Goal: Information Seeking & Learning: Learn about a topic

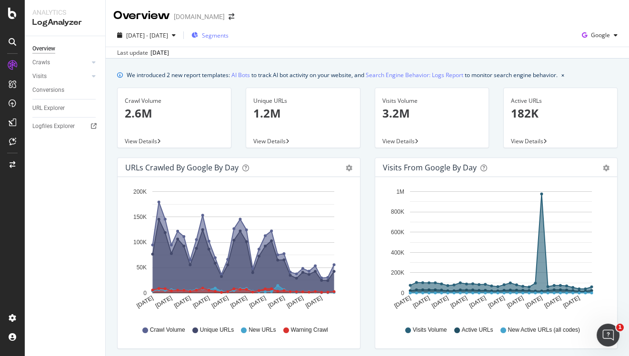
click at [229, 40] on div "Segments" at bounding box center [209, 35] width 37 height 14
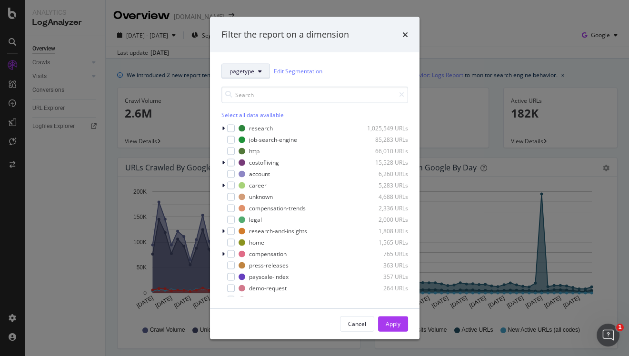
click at [251, 72] on span "pagetype" at bounding box center [241, 71] width 25 height 8
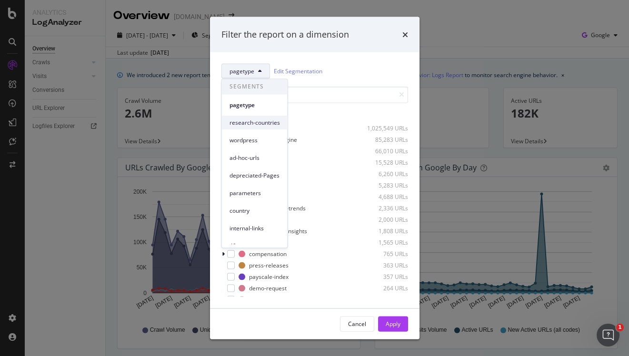
click at [265, 122] on span "research-countries" at bounding box center [254, 123] width 50 height 9
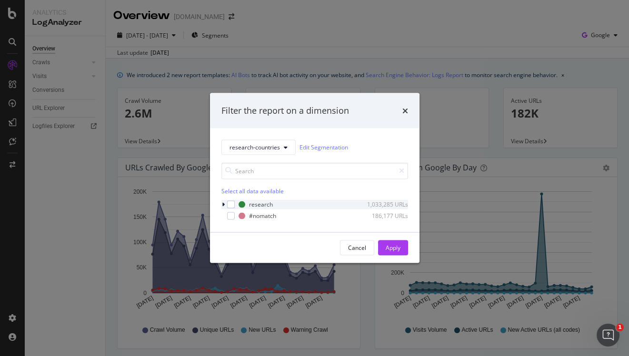
click at [222, 206] on icon "modal" at bounding box center [223, 204] width 3 height 6
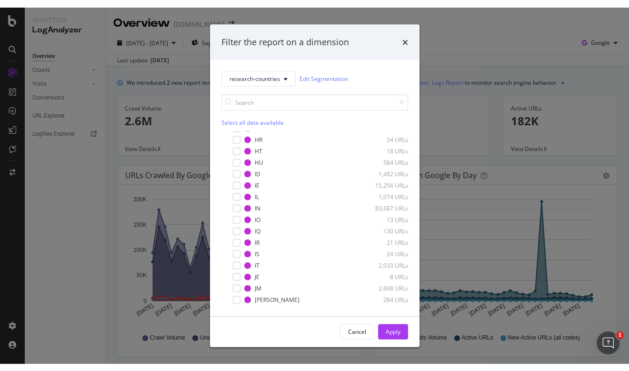
scroll to position [799, 0]
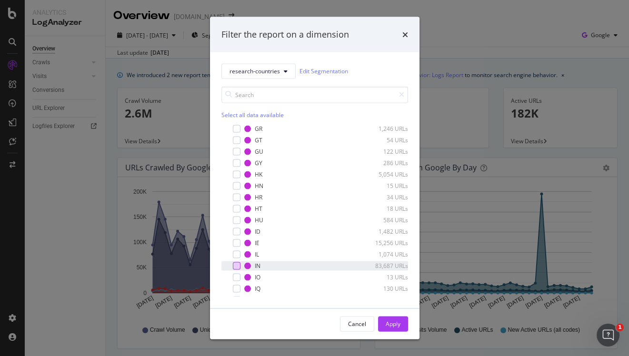
click at [238, 266] on div "modal" at bounding box center [237, 266] width 8 height 8
click at [386, 322] on div "Apply" at bounding box center [393, 324] width 15 height 8
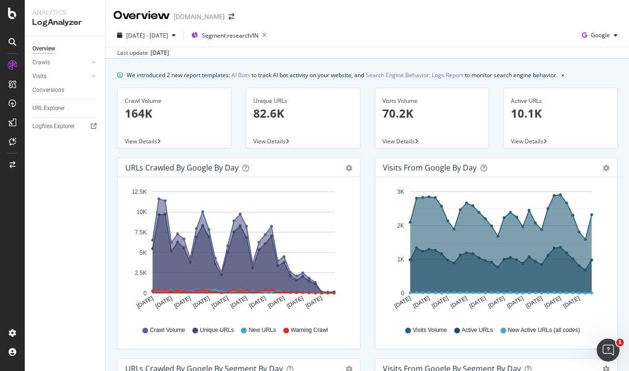
click at [270, 35] on icon "button" at bounding box center [265, 35] width 12 height 13
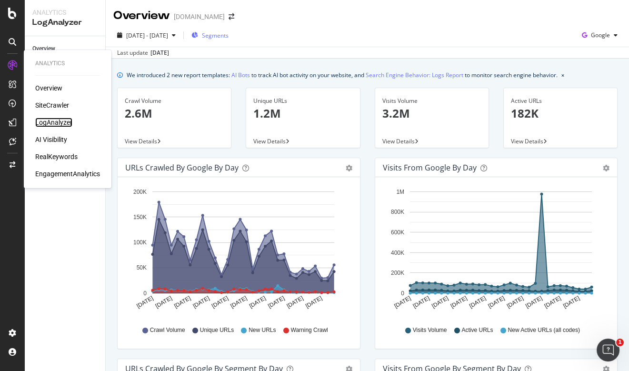
click at [55, 121] on div "LogAnalyzer" at bounding box center [53, 123] width 37 height 10
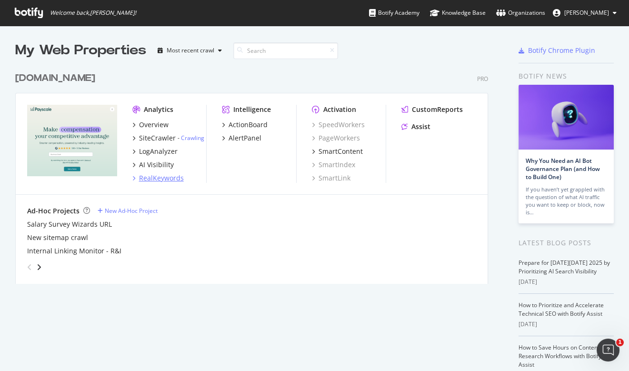
click at [163, 181] on div "RealKeywords" at bounding box center [161, 178] width 45 height 10
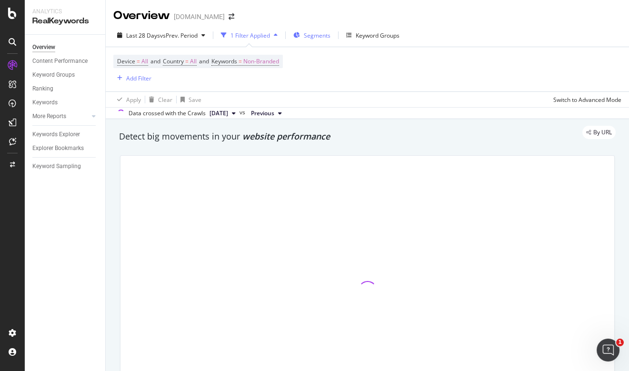
click at [325, 36] on span "Segments" at bounding box center [317, 35] width 27 height 8
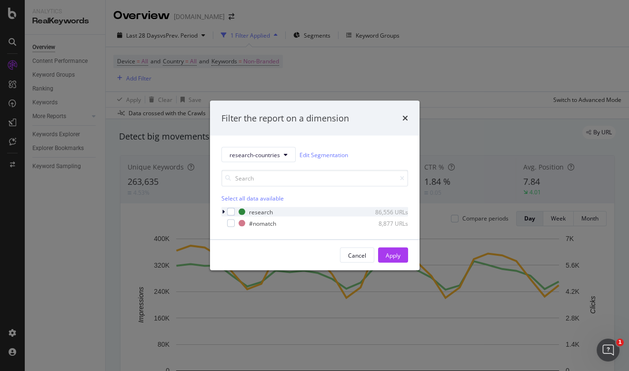
click at [223, 211] on icon "modal" at bounding box center [223, 212] width 3 height 6
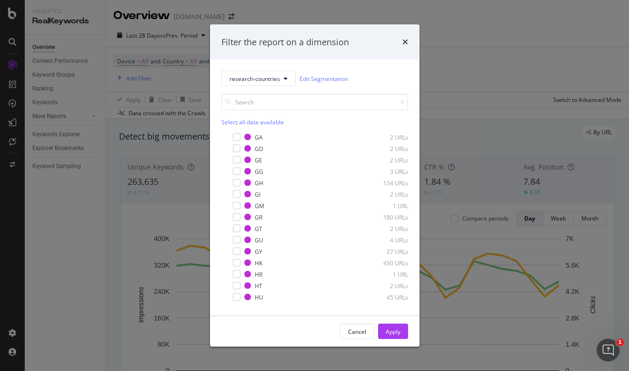
scroll to position [779, 0]
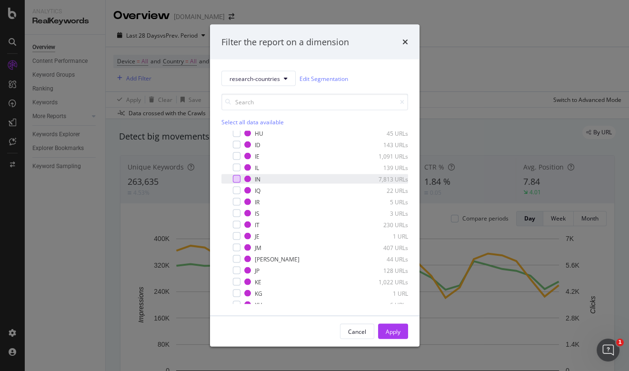
click at [235, 179] on div "modal" at bounding box center [237, 179] width 8 height 8
click at [395, 335] on div "Apply" at bounding box center [393, 331] width 15 height 8
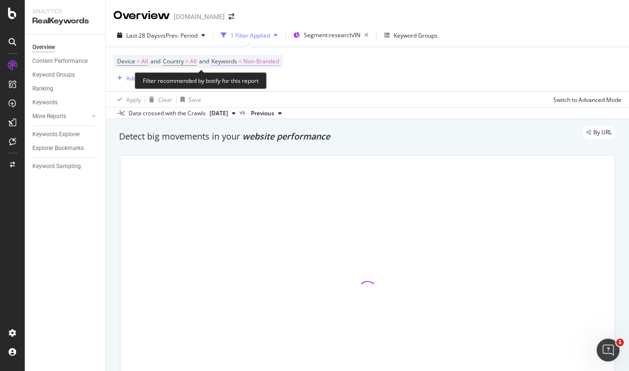
click at [279, 62] on span "Non-Branded" at bounding box center [261, 61] width 36 height 13
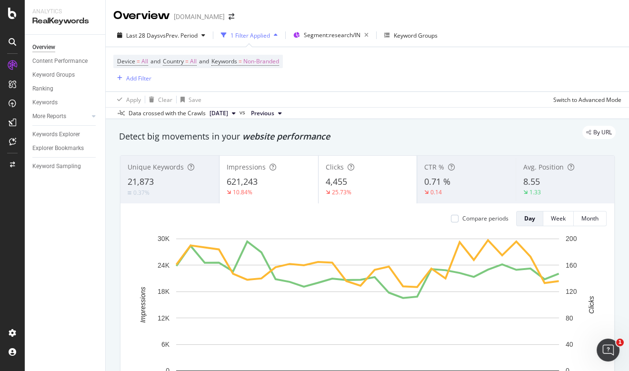
click at [456, 87] on div "Device = All and Country = All and Keywords = Non-Branded Add Filter" at bounding box center [367, 69] width 508 height 44
click at [163, 175] on div "Unique Keywords 21,873 0.37%" at bounding box center [169, 179] width 99 height 43
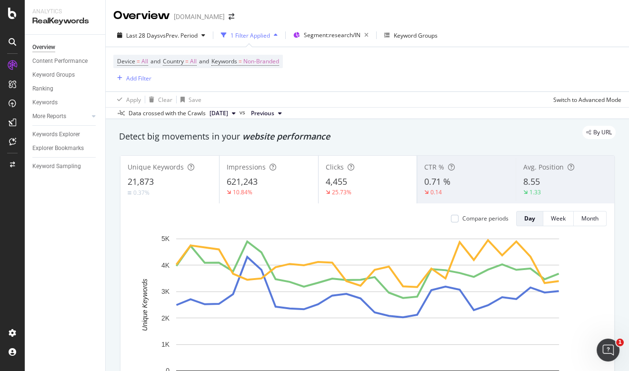
click at [461, 185] on div "0.71 %" at bounding box center [466, 182] width 84 height 12
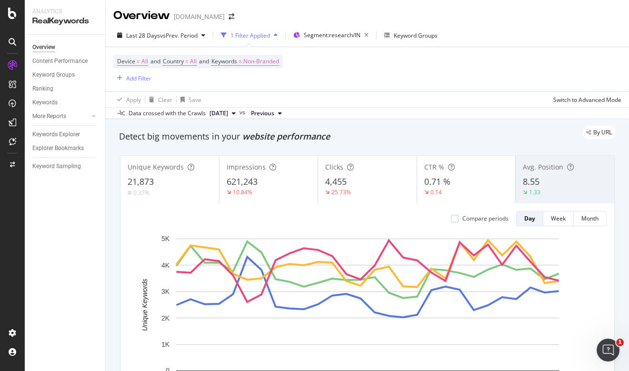
click at [568, 179] on div "8.55" at bounding box center [565, 182] width 84 height 12
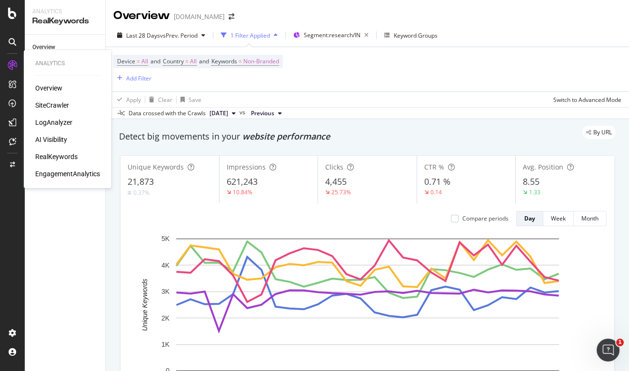
click at [61, 120] on div "LogAnalyzer" at bounding box center [53, 123] width 37 height 10
click at [57, 139] on div "AI Visibility" at bounding box center [51, 140] width 32 height 10
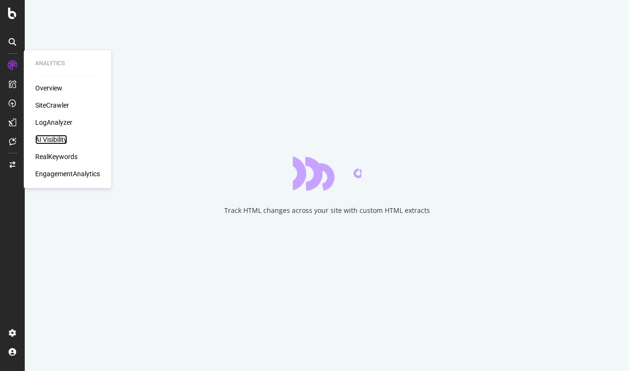
click at [62, 140] on div "AI Visibility" at bounding box center [51, 140] width 32 height 10
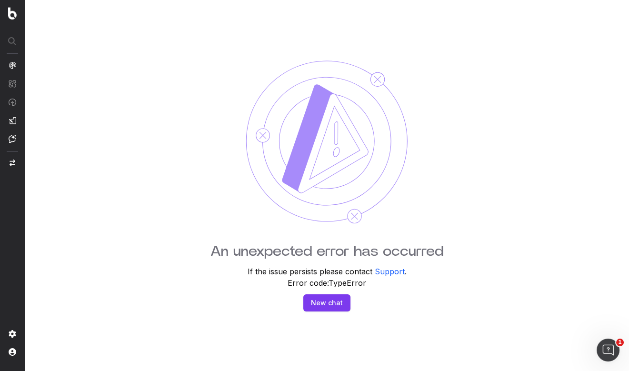
click at [325, 234] on div "An unexpected error has occurred If the issue persists please contact Support .…" at bounding box center [327, 185] width 604 height 371
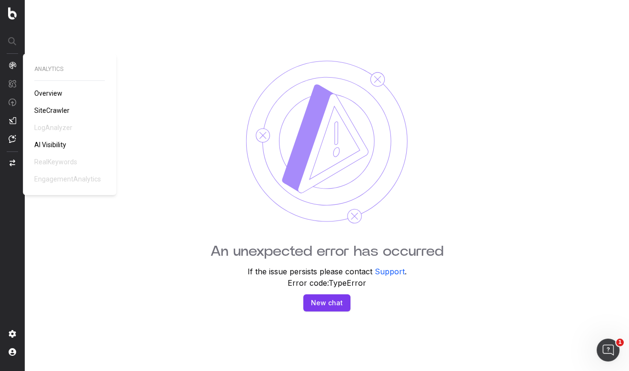
click at [364, 112] on img at bounding box center [327, 142] width 162 height 164
click at [65, 112] on span "SiteCrawler" at bounding box center [51, 111] width 35 height 8
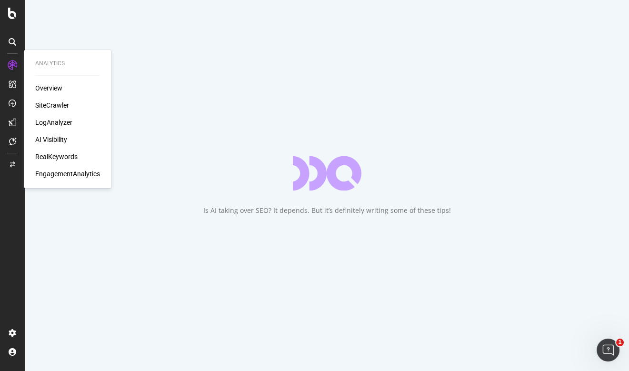
click at [56, 173] on div "EngagementAnalytics" at bounding box center [67, 174] width 65 height 10
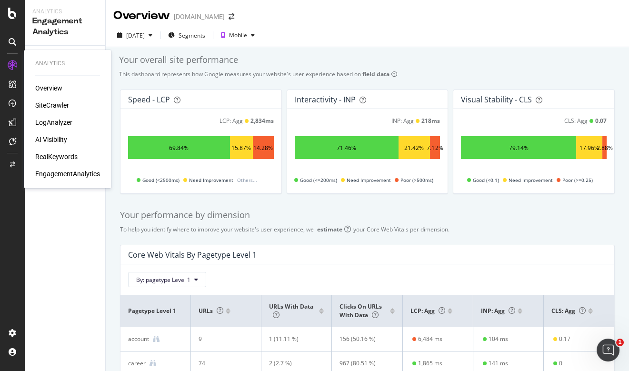
click at [52, 106] on div "SiteCrawler" at bounding box center [52, 105] width 34 height 10
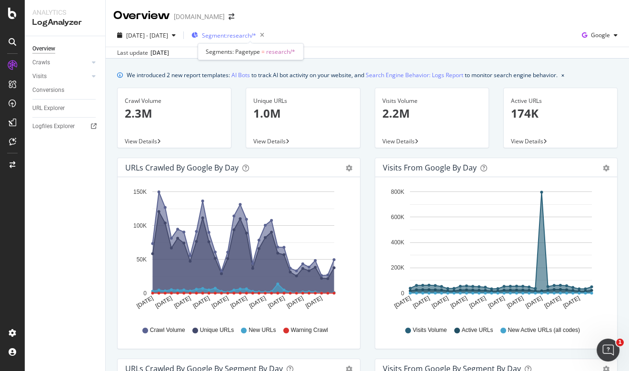
click at [251, 31] on span "Segment: research/*" at bounding box center [229, 35] width 54 height 8
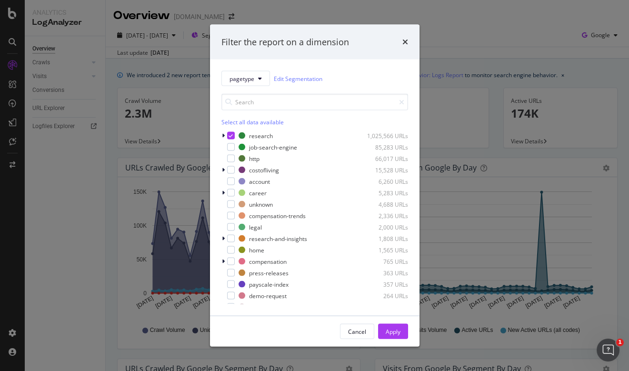
click at [109, 179] on div "Filter the report on a dimension pagetype Edit Segmentation Select all data ava…" at bounding box center [314, 185] width 629 height 371
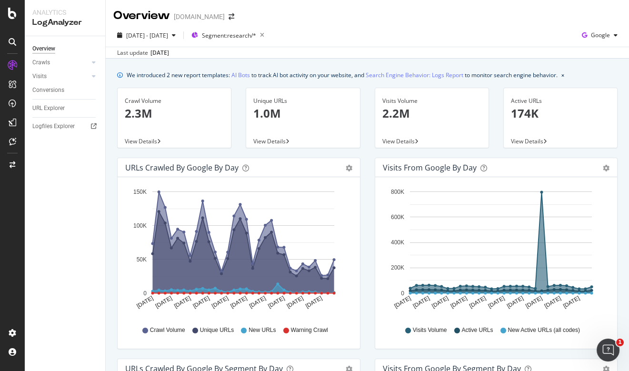
click at [70, 251] on div "Overview Crawls Daily Distribution Segments Distribution HTTP Codes Resources V…" at bounding box center [65, 203] width 80 height 335
click at [251, 31] on span "Segment: research/*" at bounding box center [229, 35] width 54 height 8
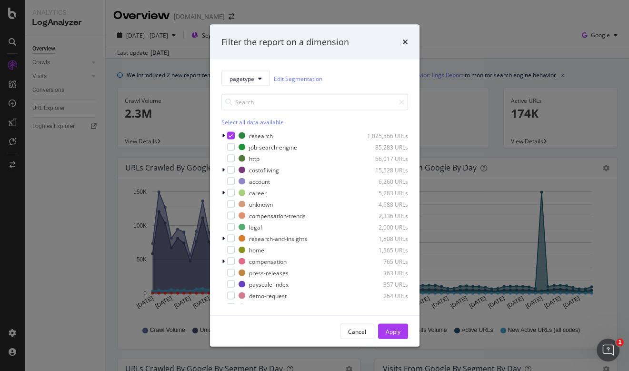
click at [184, 78] on div "Filter the report on a dimension pagetype Edit Segmentation Select all data ava…" at bounding box center [314, 185] width 629 height 371
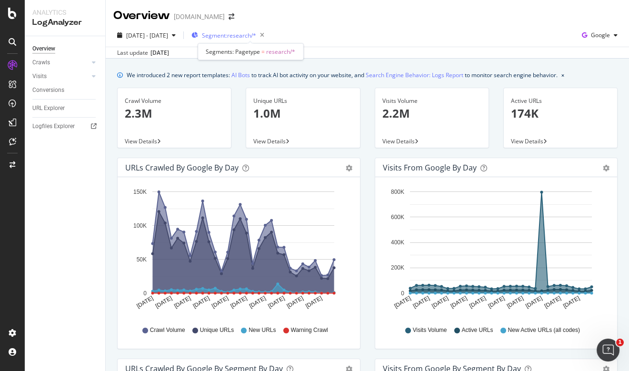
click at [256, 36] on span "Segment: research/*" at bounding box center [229, 35] width 54 height 8
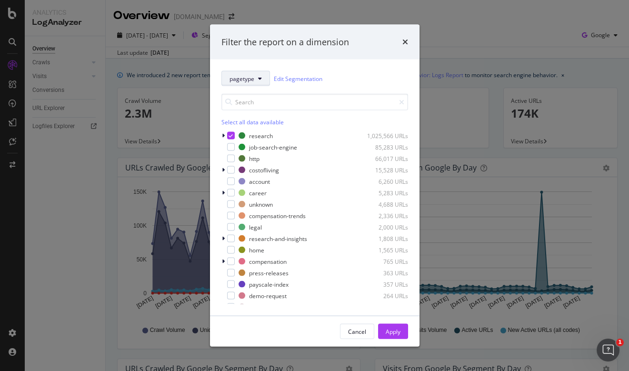
click at [254, 77] on button "pagetype" at bounding box center [245, 78] width 49 height 15
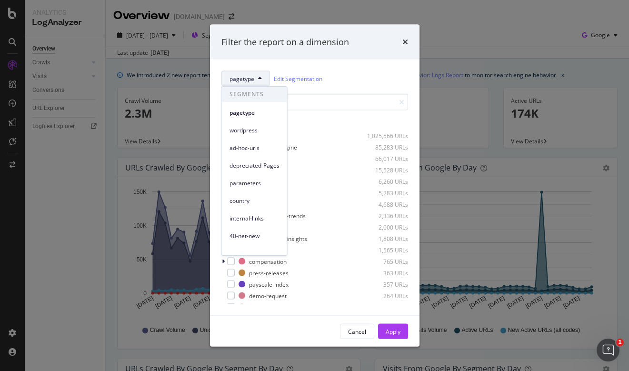
click at [71, 166] on div "Filter the report on a dimension pagetype Edit Segmentation Select all data ava…" at bounding box center [314, 185] width 629 height 371
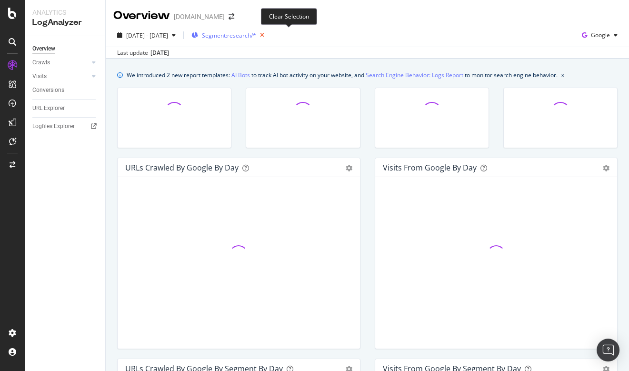
click at [268, 33] on icon "button" at bounding box center [262, 35] width 12 height 13
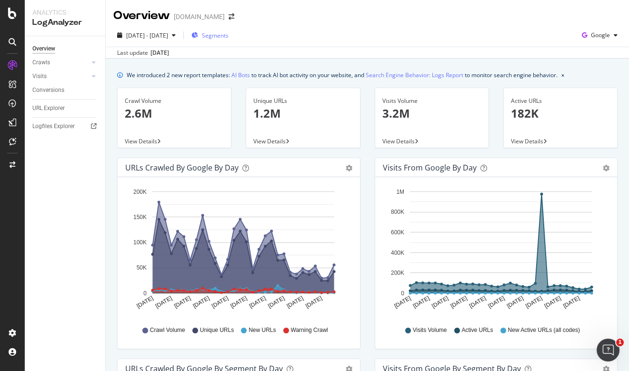
click at [229, 37] on span "Segments" at bounding box center [215, 35] width 27 height 8
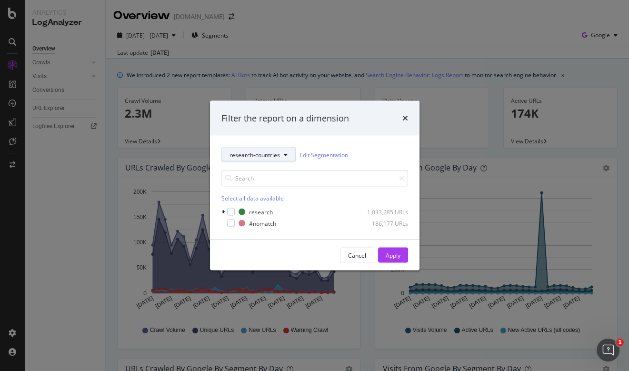
click at [277, 158] on span "research-countries" at bounding box center [254, 154] width 50 height 8
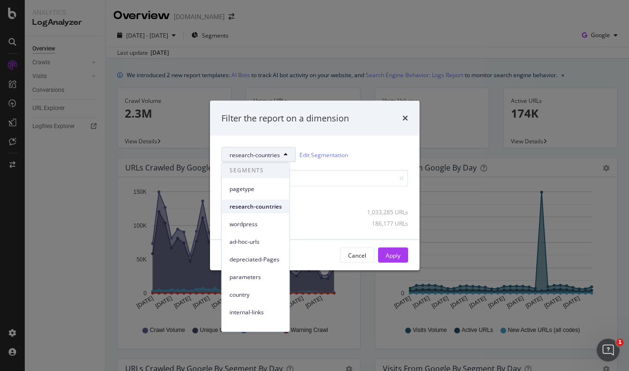
click at [269, 204] on span "research-countries" at bounding box center [255, 206] width 52 height 9
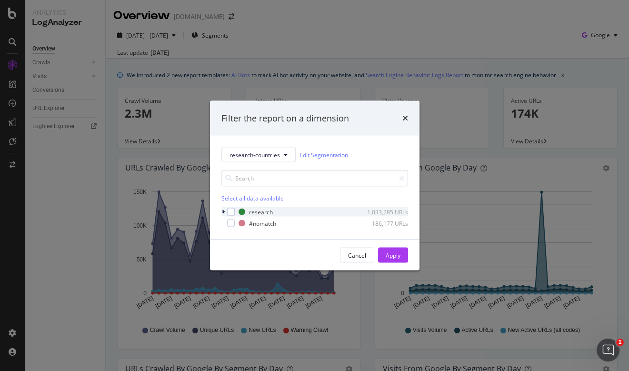
click at [224, 211] on icon "modal" at bounding box center [223, 212] width 3 height 6
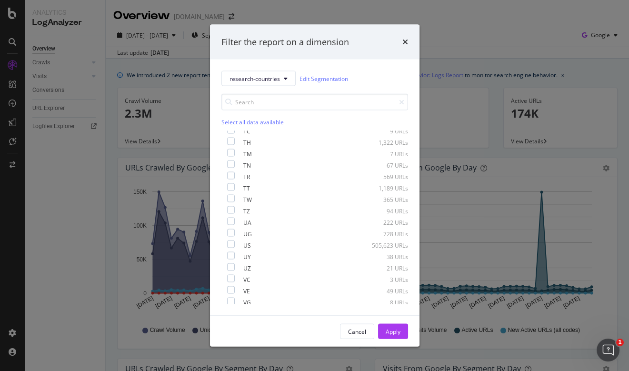
scroll to position [2041, 0]
click at [286, 104] on input "modal" at bounding box center [314, 102] width 187 height 17
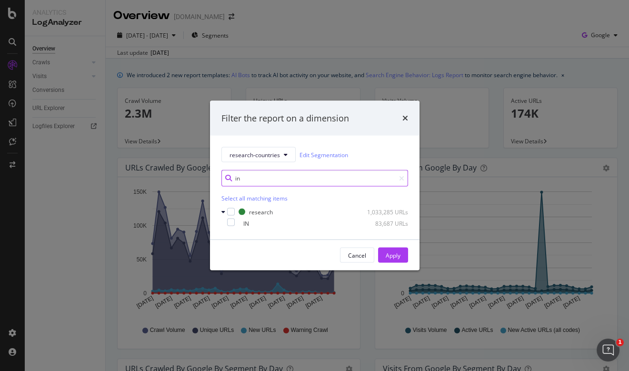
scroll to position [0, 0]
type input "in"
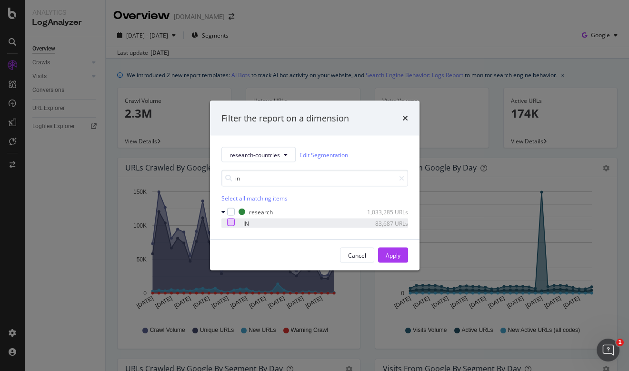
click at [235, 222] on div "modal" at bounding box center [231, 223] width 8 height 8
click at [391, 257] on div "Apply" at bounding box center [393, 255] width 15 height 8
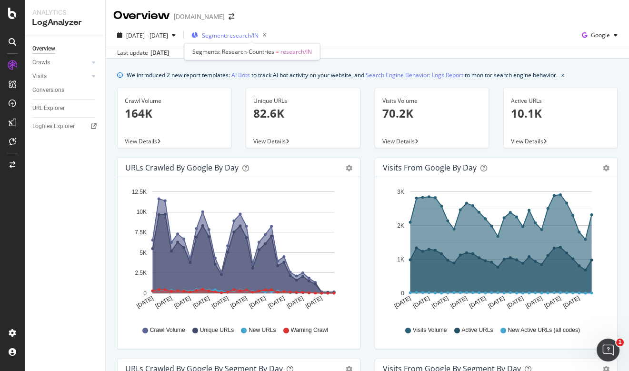
click at [259, 33] on span "Segment: research/IN" at bounding box center [230, 35] width 57 height 8
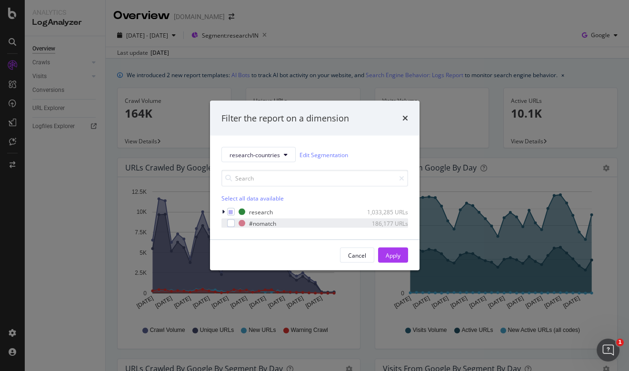
click at [225, 219] on div "modal" at bounding box center [224, 224] width 6 height 10
click at [228, 222] on div "modal" at bounding box center [231, 223] width 8 height 8
click at [225, 215] on div "modal" at bounding box center [224, 212] width 6 height 10
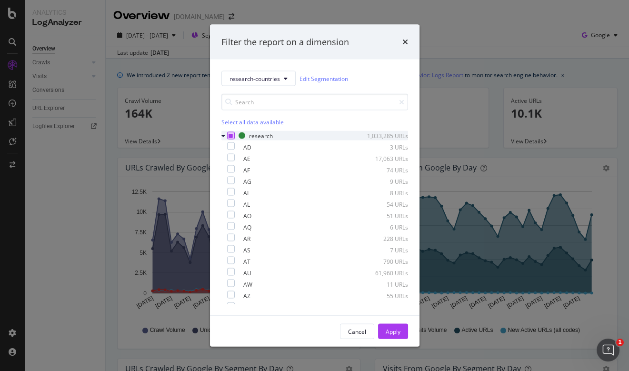
click at [230, 135] on icon "modal" at bounding box center [231, 135] width 4 height 5
click at [262, 106] on input "modal" at bounding box center [314, 102] width 187 height 17
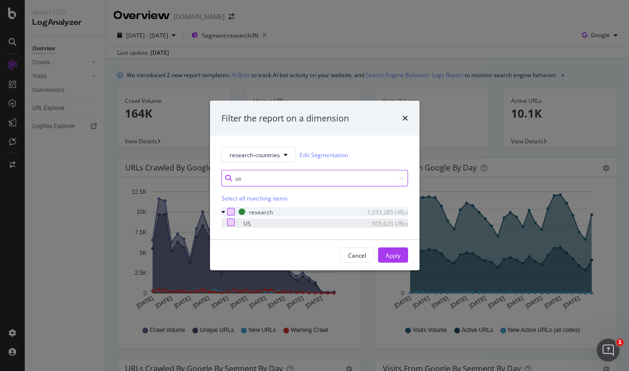
type input "us"
click at [235, 224] on div "modal" at bounding box center [231, 223] width 8 height 8
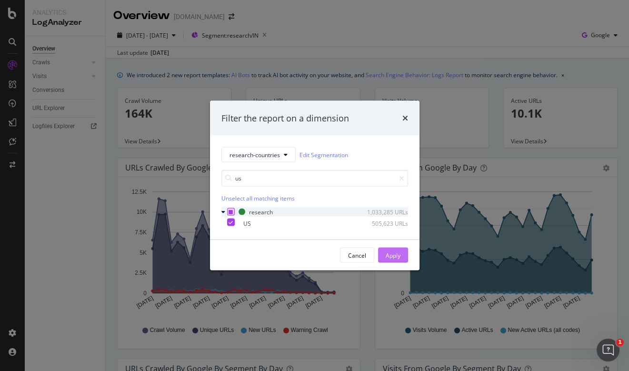
click at [396, 254] on div "Apply" at bounding box center [393, 255] width 15 height 8
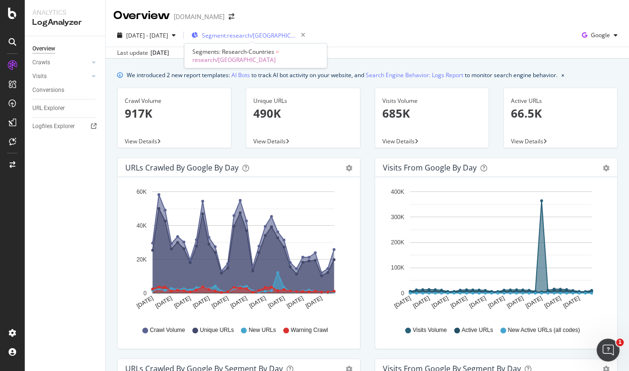
click at [244, 34] on span "Segment: research/US" at bounding box center [249, 35] width 95 height 8
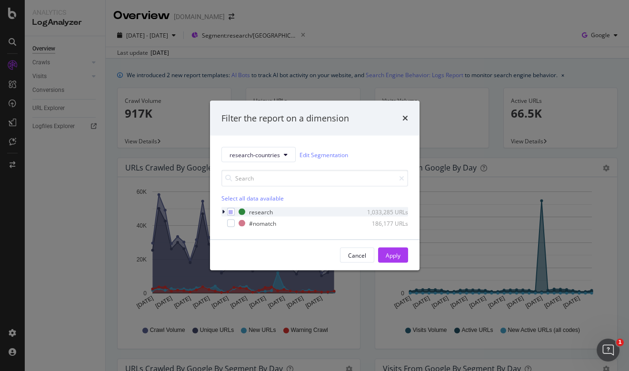
click at [221, 213] on div "modal" at bounding box center [224, 212] width 6 height 10
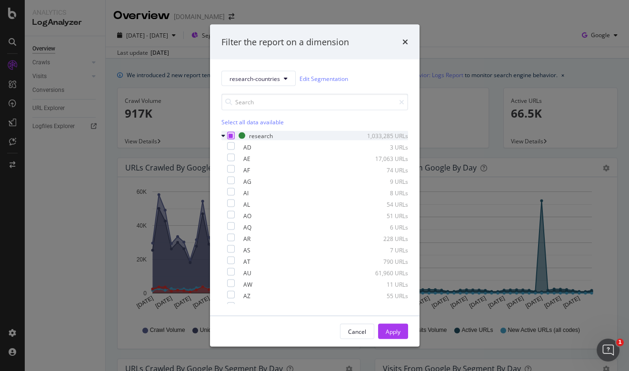
click at [230, 136] on icon "modal" at bounding box center [231, 135] width 4 height 5
click at [262, 103] on input "modal" at bounding box center [314, 102] width 187 height 17
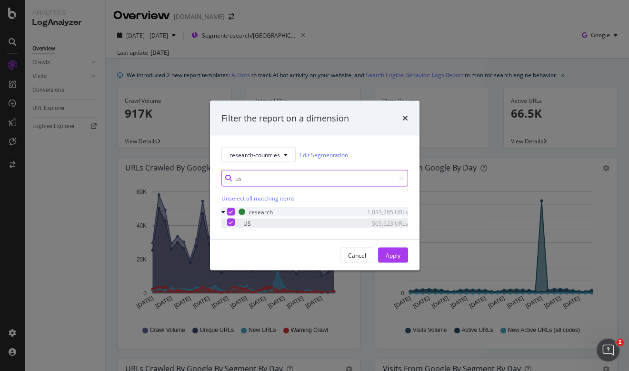
type input "us"
click at [233, 223] on icon "modal" at bounding box center [231, 222] width 4 height 5
click at [393, 252] on div "Apply" at bounding box center [393, 255] width 15 height 8
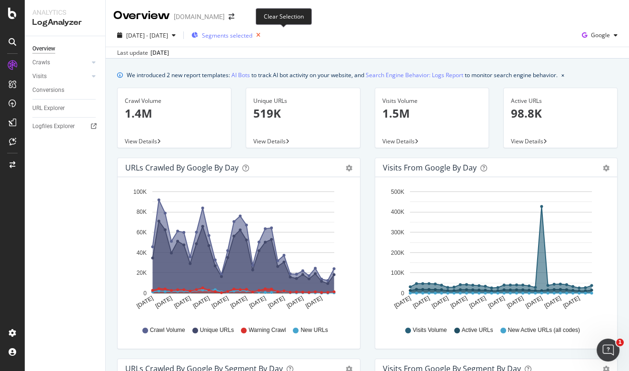
click at [264, 33] on icon "button" at bounding box center [258, 35] width 12 height 13
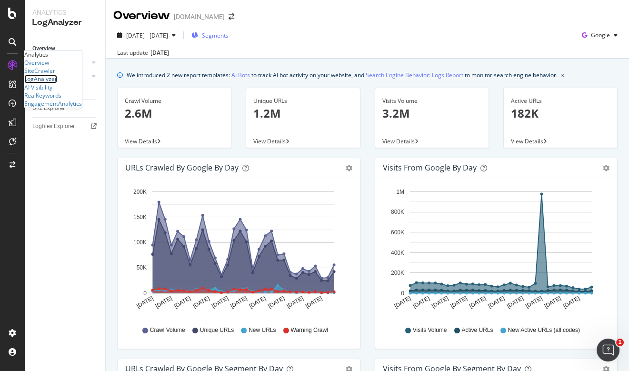
click at [56, 83] on div "LogAnalyzer" at bounding box center [40, 79] width 33 height 8
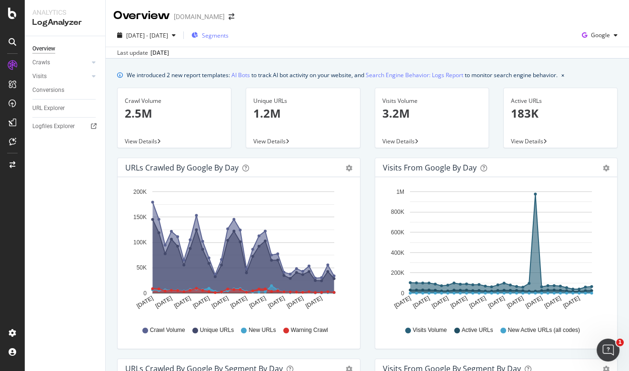
click at [229, 36] on span "Segments" at bounding box center [215, 35] width 27 height 8
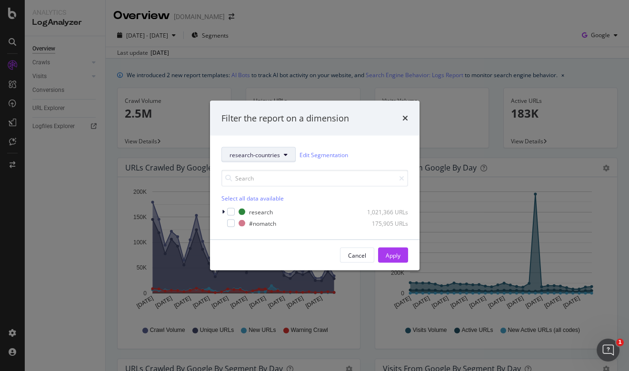
click at [284, 147] on button "research-countries" at bounding box center [258, 154] width 74 height 15
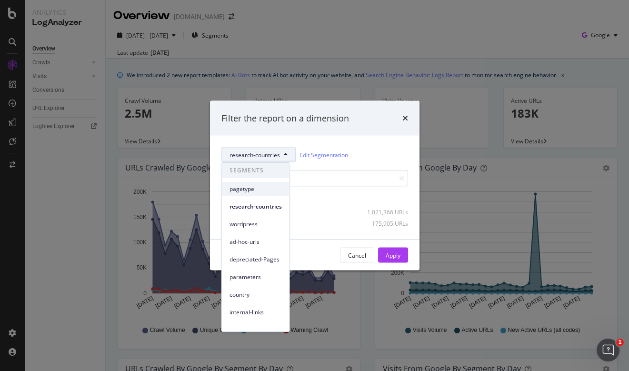
click at [258, 189] on span "pagetype" at bounding box center [255, 188] width 52 height 9
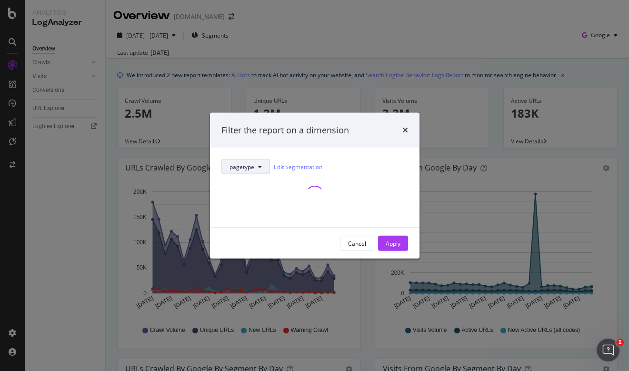
click at [265, 164] on button "pagetype" at bounding box center [245, 166] width 49 height 15
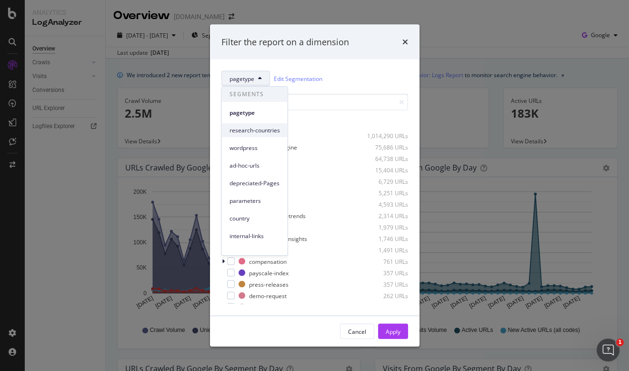
click at [261, 216] on div "SEGMENTS pagetype research-countries wordpress ad-hoc-urls depreciated-Pages pa…" at bounding box center [255, 182] width 66 height 191
click at [257, 132] on span "research-countries" at bounding box center [254, 130] width 50 height 9
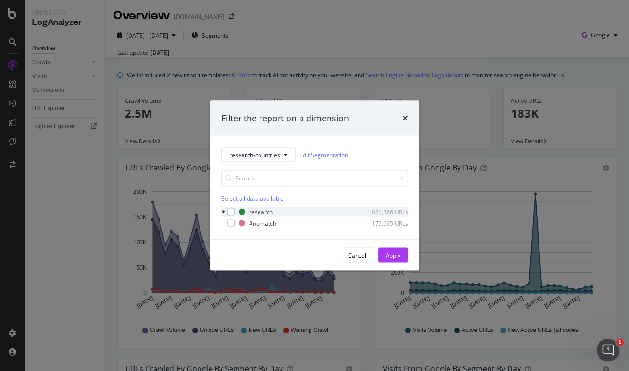
click at [225, 210] on div "modal" at bounding box center [224, 212] width 6 height 10
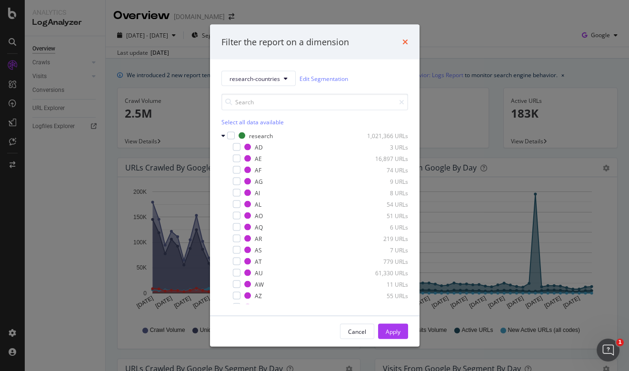
click at [403, 42] on icon "times" at bounding box center [405, 42] width 6 height 8
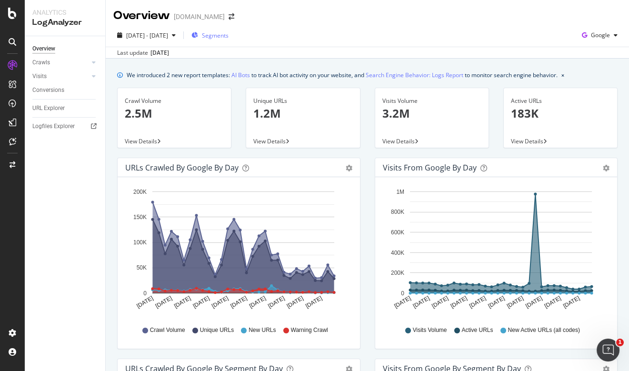
click at [229, 39] on span "Segments" at bounding box center [215, 35] width 27 height 8
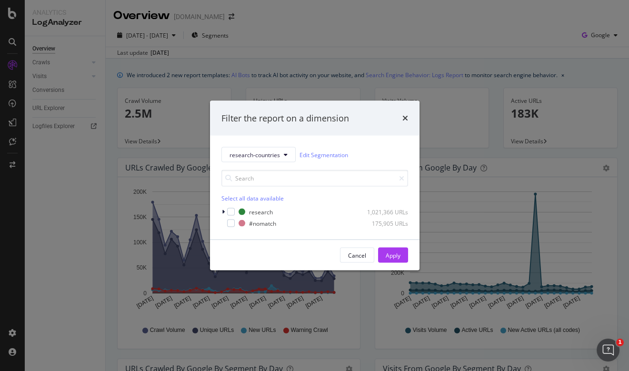
click at [219, 210] on div "research-countries Edit Segmentation Select all data available research 1,021,3…" at bounding box center [314, 188] width 209 height 104
click at [223, 212] on icon "modal" at bounding box center [223, 212] width 3 height 6
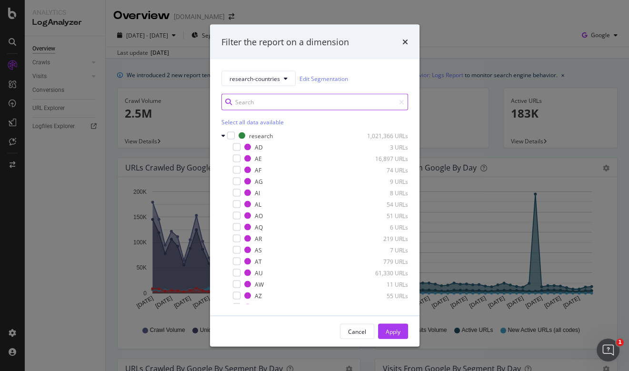
click at [258, 102] on input "modal" at bounding box center [314, 102] width 187 height 17
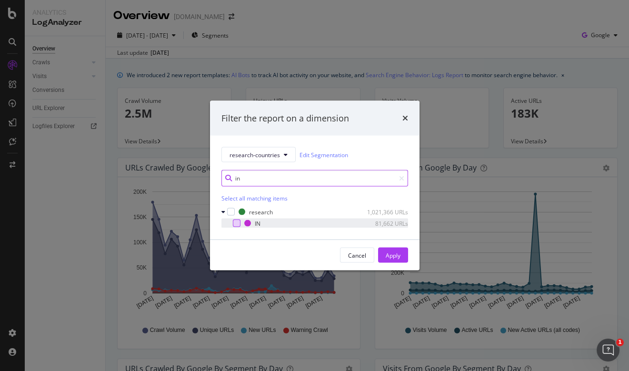
type input "in"
click at [236, 224] on div "modal" at bounding box center [237, 223] width 8 height 8
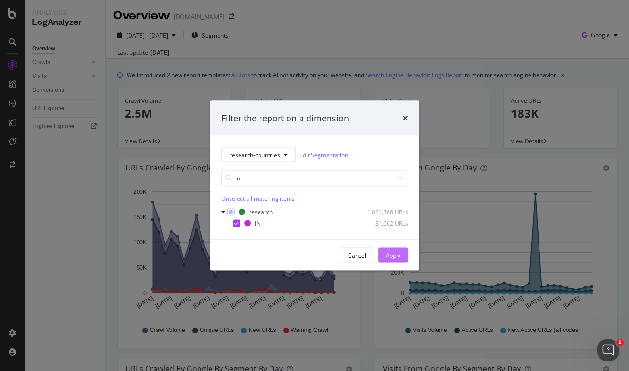
click at [401, 258] on button "Apply" at bounding box center [393, 255] width 30 height 15
